Goal: Find specific page/section: Find specific page/section

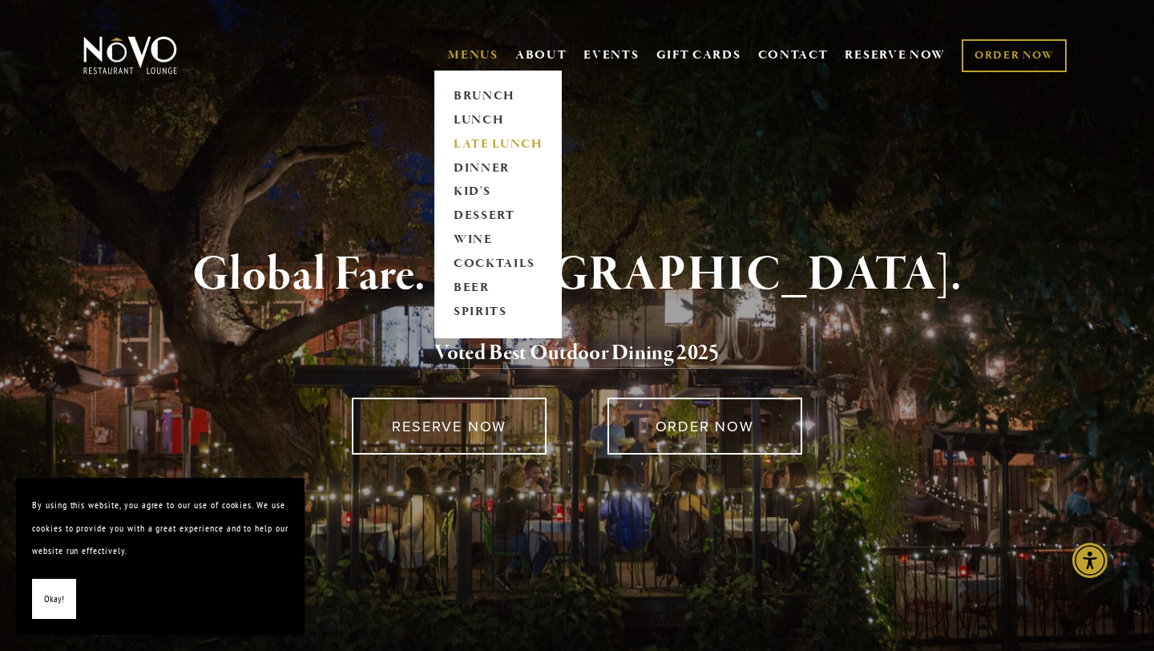
click at [478, 144] on link "LATE LUNCH" at bounding box center [498, 144] width 100 height 24
click at [470, 119] on link "LUNCH" at bounding box center [498, 120] width 100 height 24
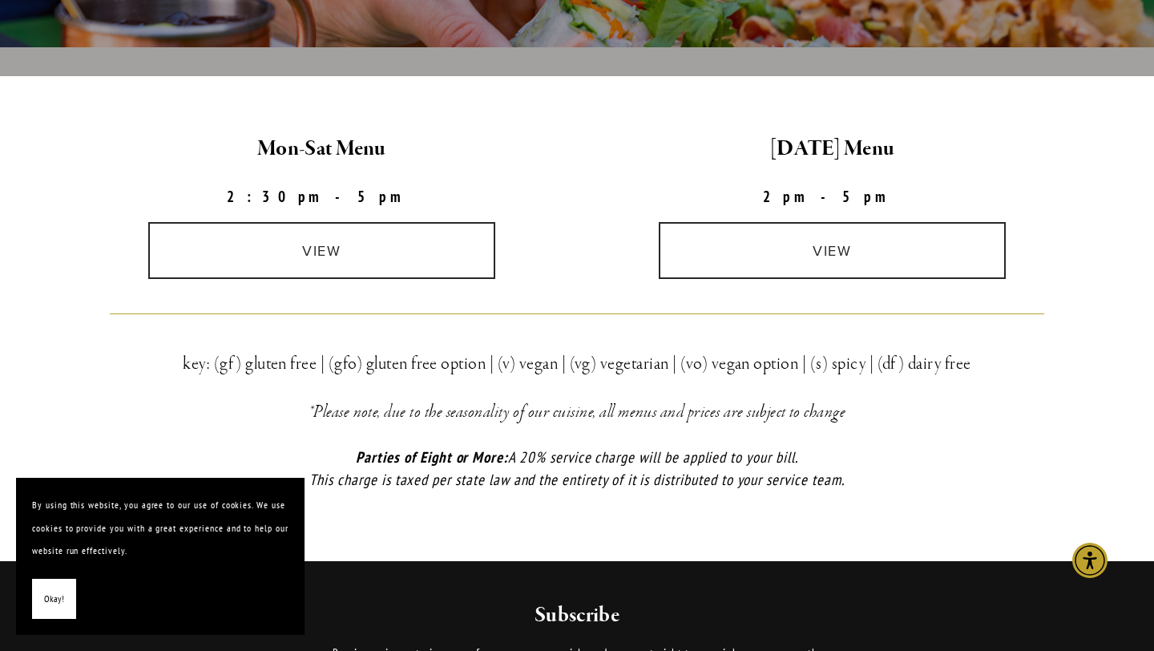
scroll to position [449, 0]
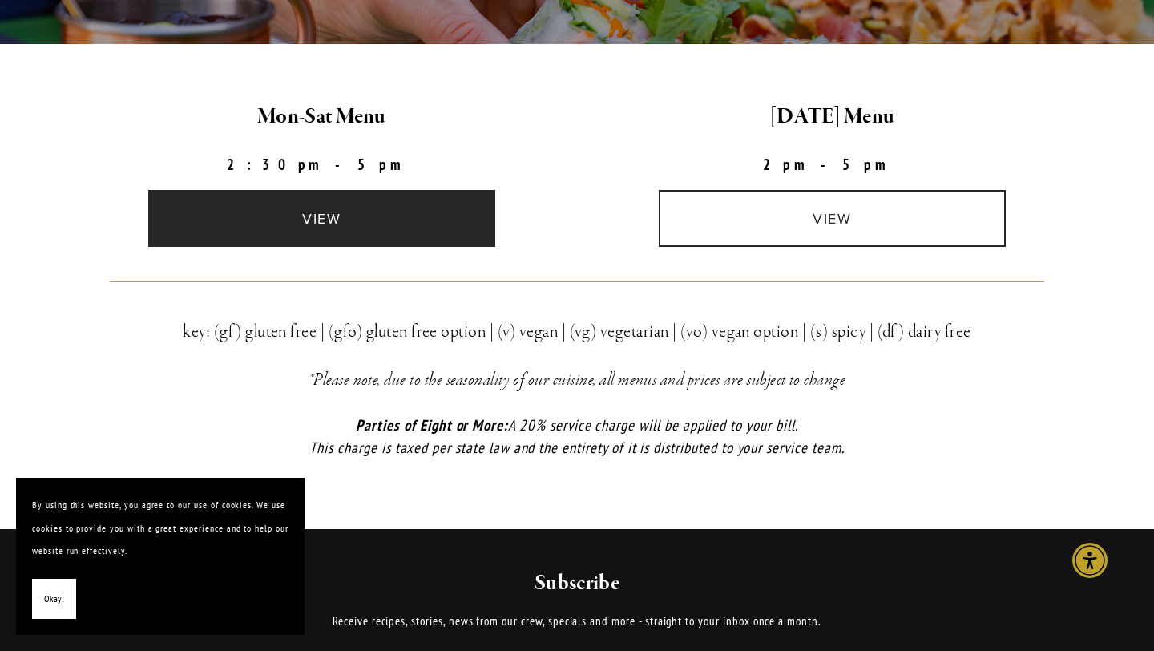
click at [353, 220] on link "view" at bounding box center [322, 218] width 348 height 57
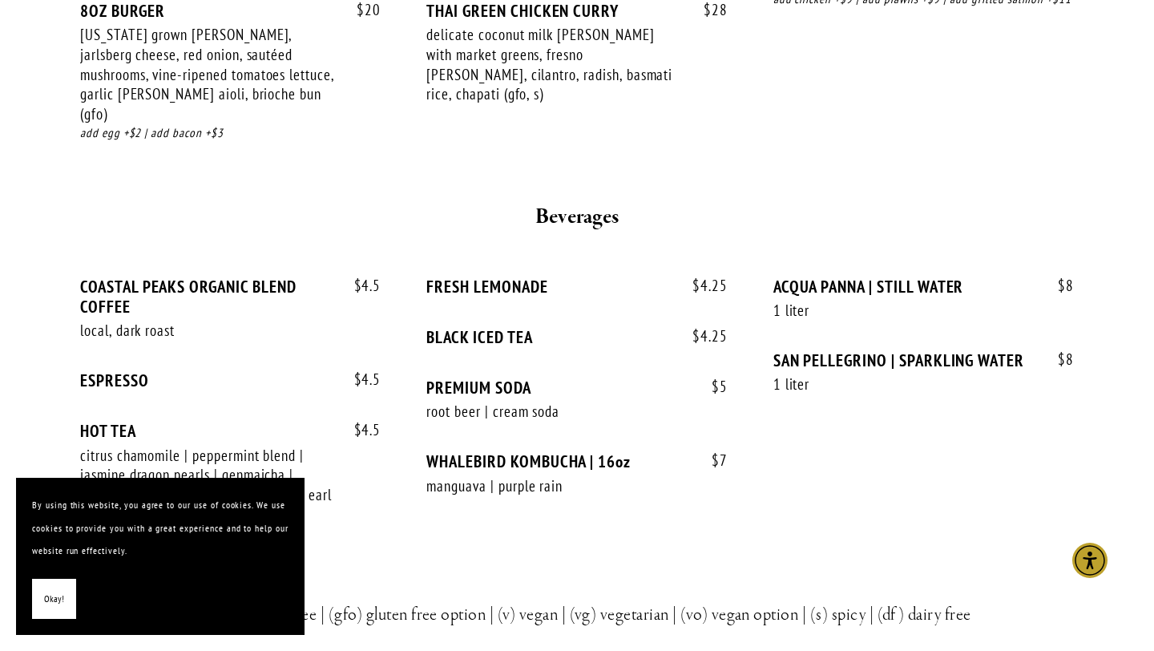
scroll to position [2051, 0]
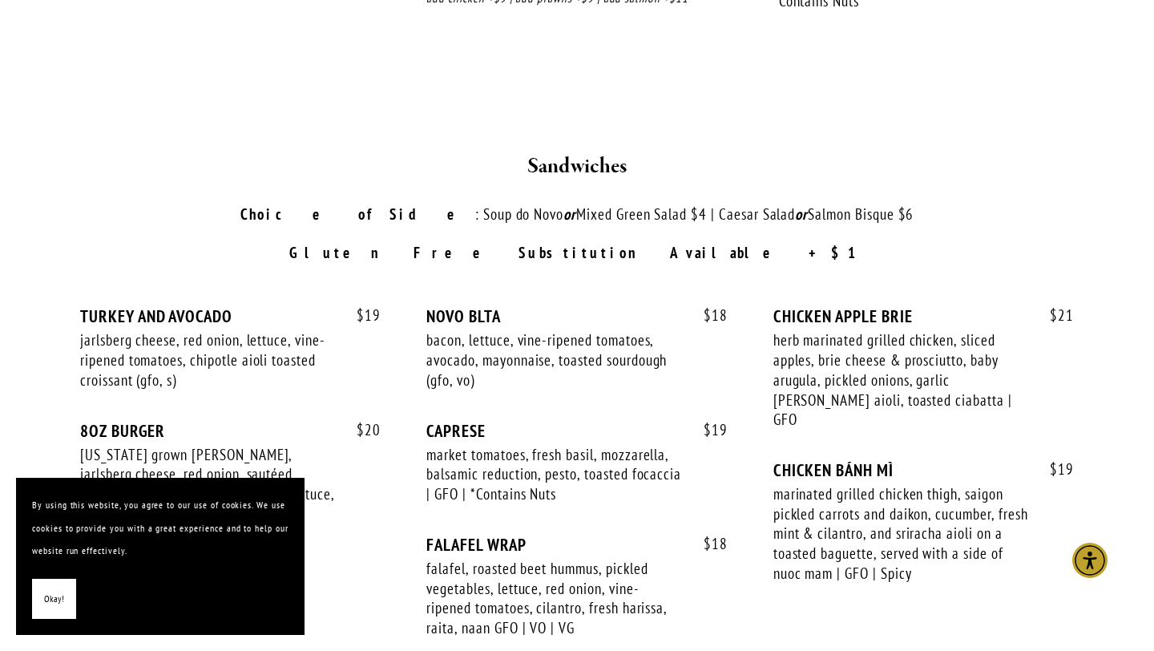
scroll to position [2083, 0]
